Goal: Task Accomplishment & Management: Manage account settings

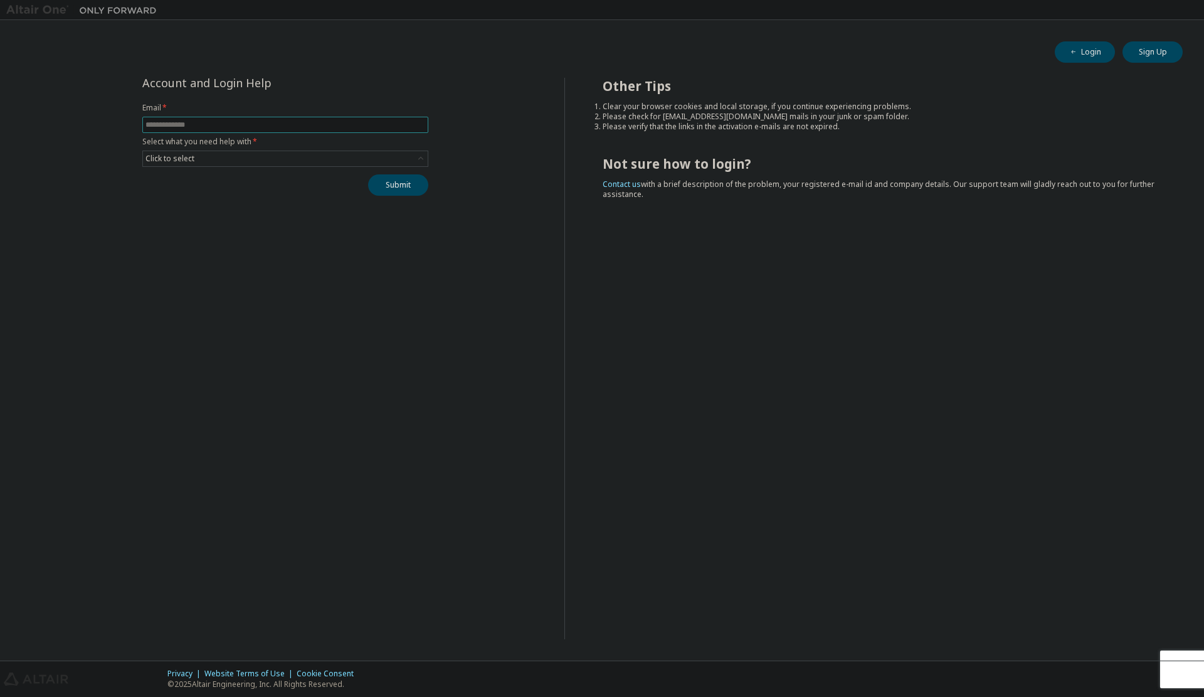
click at [241, 122] on input "text" at bounding box center [285, 125] width 280 height 10
click at [188, 126] on input "text" at bounding box center [285, 125] width 280 height 10
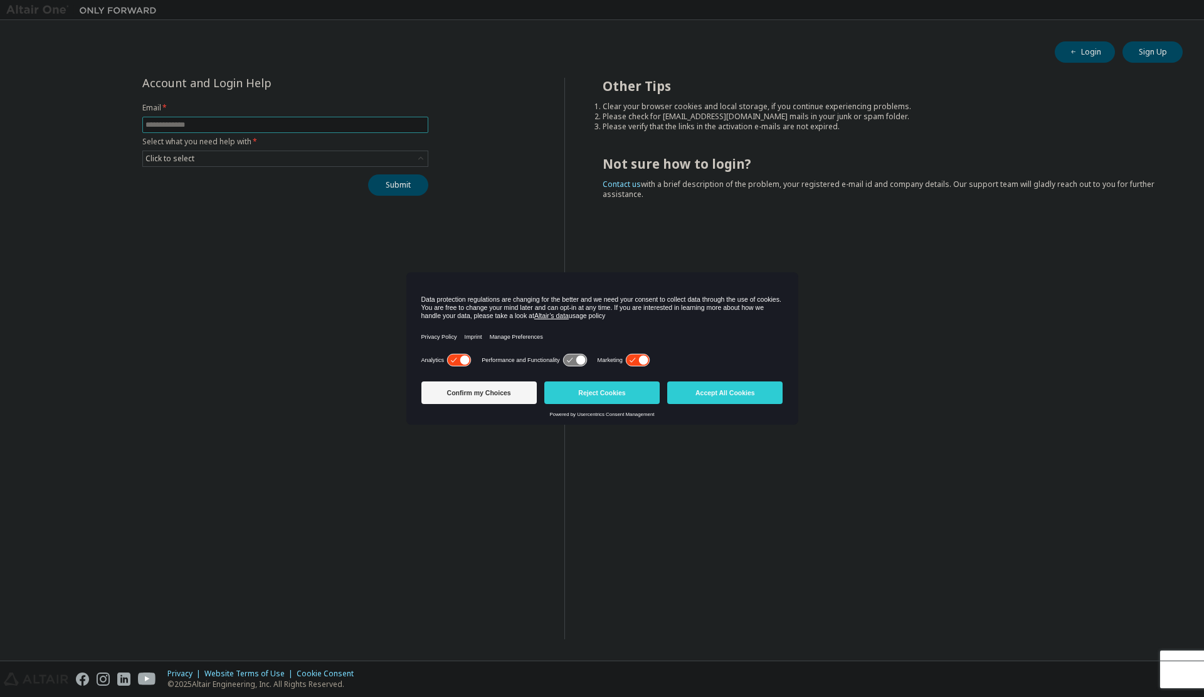
click at [187, 126] on input "text" at bounding box center [285, 125] width 280 height 10
click at [182, 125] on input "text" at bounding box center [285, 125] width 280 height 10
click at [78, 174] on div "Account and Login Help Email * Select what you need help with * Click to select…" at bounding box center [285, 358] width 558 height 561
click at [164, 157] on div "Click to select" at bounding box center [169, 159] width 49 height 10
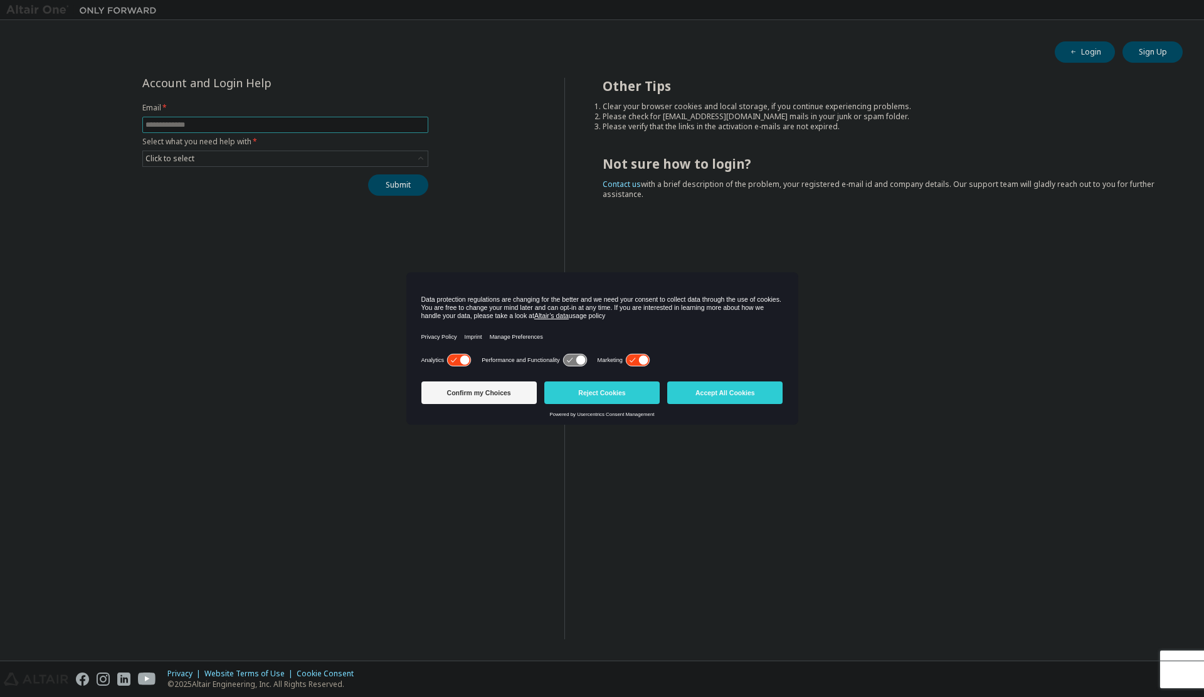
click at [194, 125] on input "text" at bounding box center [285, 125] width 280 height 10
type input "**********"
click at [270, 217] on div "**********" at bounding box center [285, 358] width 558 height 561
click at [243, 164] on div "Click to select" at bounding box center [285, 158] width 285 height 15
click at [183, 194] on li "I forgot my password" at bounding box center [285, 194] width 282 height 16
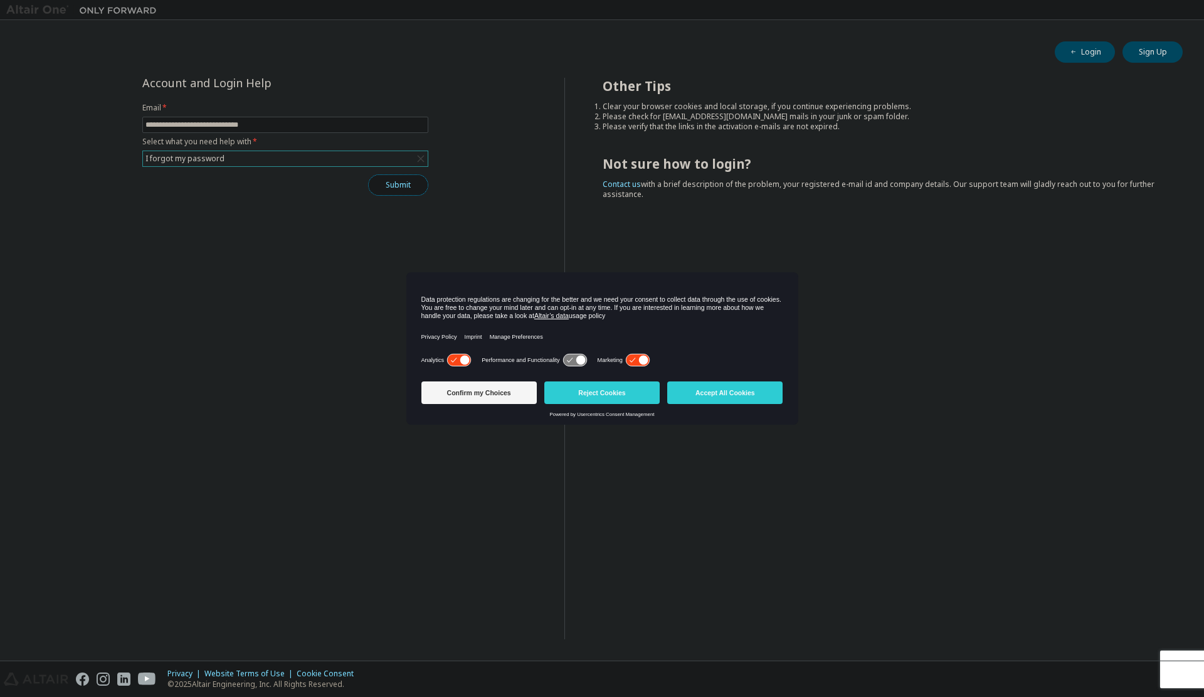
click at [396, 188] on button "Submit" at bounding box center [398, 184] width 60 height 21
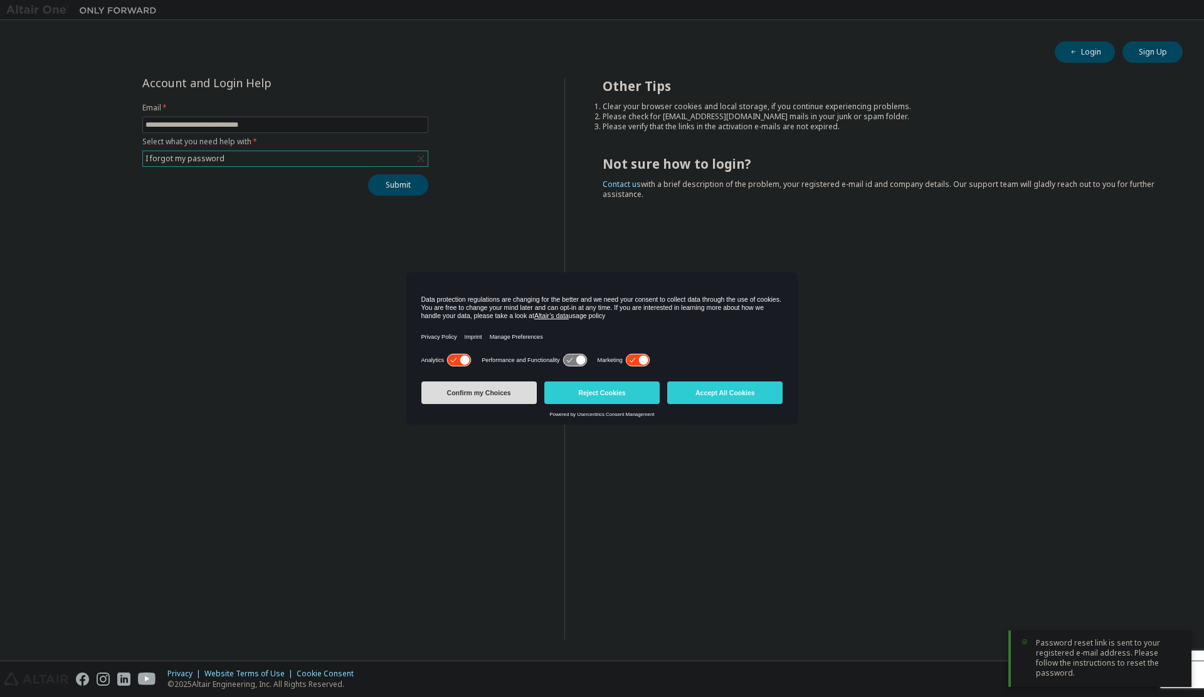
click at [480, 391] on button "Confirm my Choices" at bounding box center [478, 392] width 115 height 23
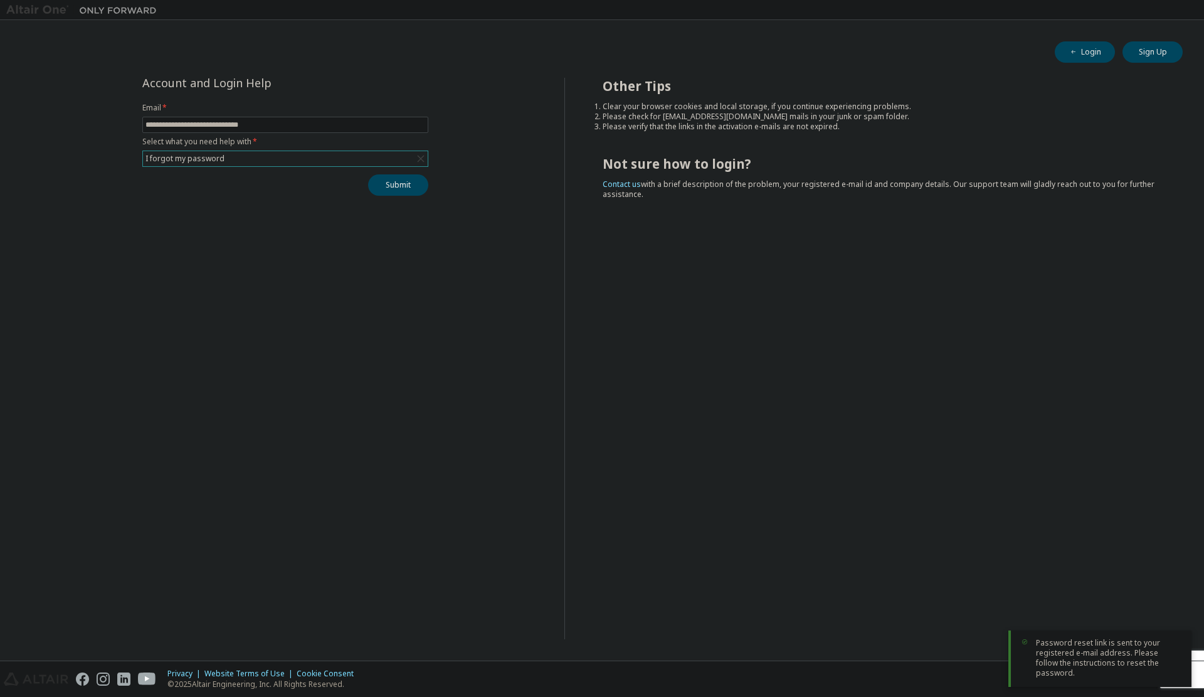
click at [1089, 653] on span "Password reset link is sent to your registered e-mail address. Please follow th…" at bounding box center [1108, 658] width 145 height 40
